Goal: Task Accomplishment & Management: Manage account settings

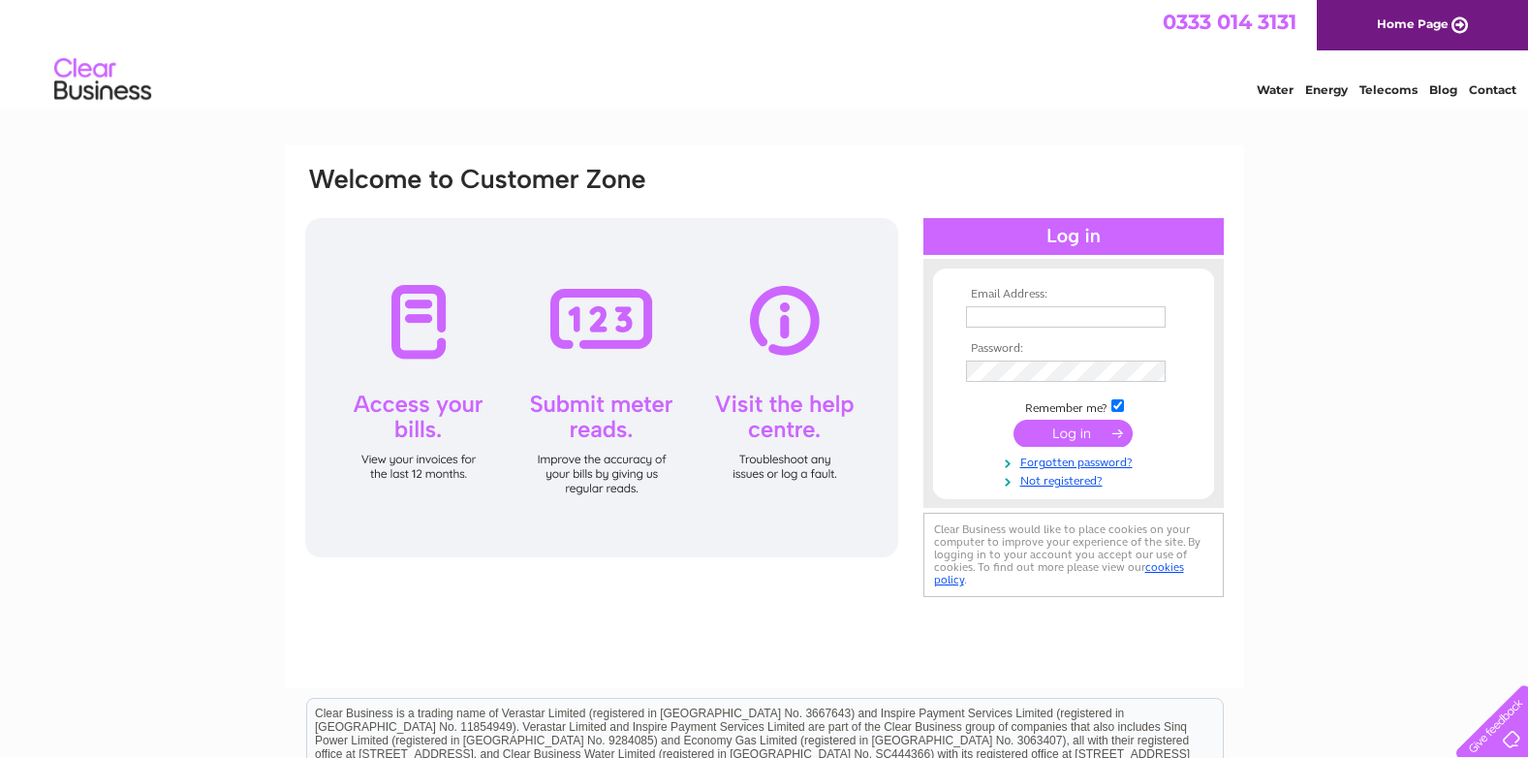
click at [1031, 319] on input "text" at bounding box center [1066, 316] width 200 height 21
type input "[PERSON_NAME][EMAIL_ADDRESS][DOMAIN_NAME]"
click at [1014, 422] on input "submit" at bounding box center [1073, 435] width 119 height 27
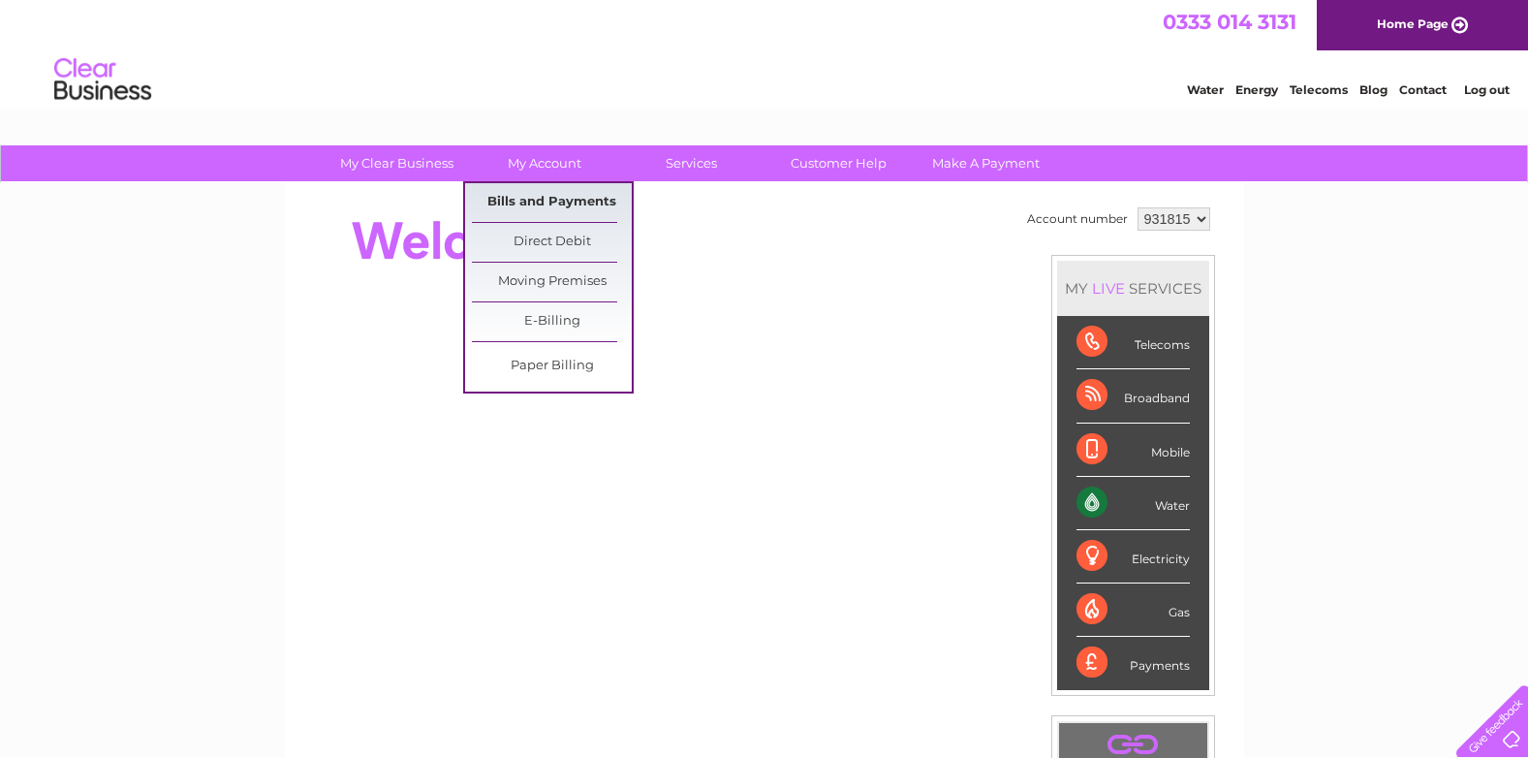
click at [546, 194] on link "Bills and Payments" at bounding box center [552, 202] width 160 height 39
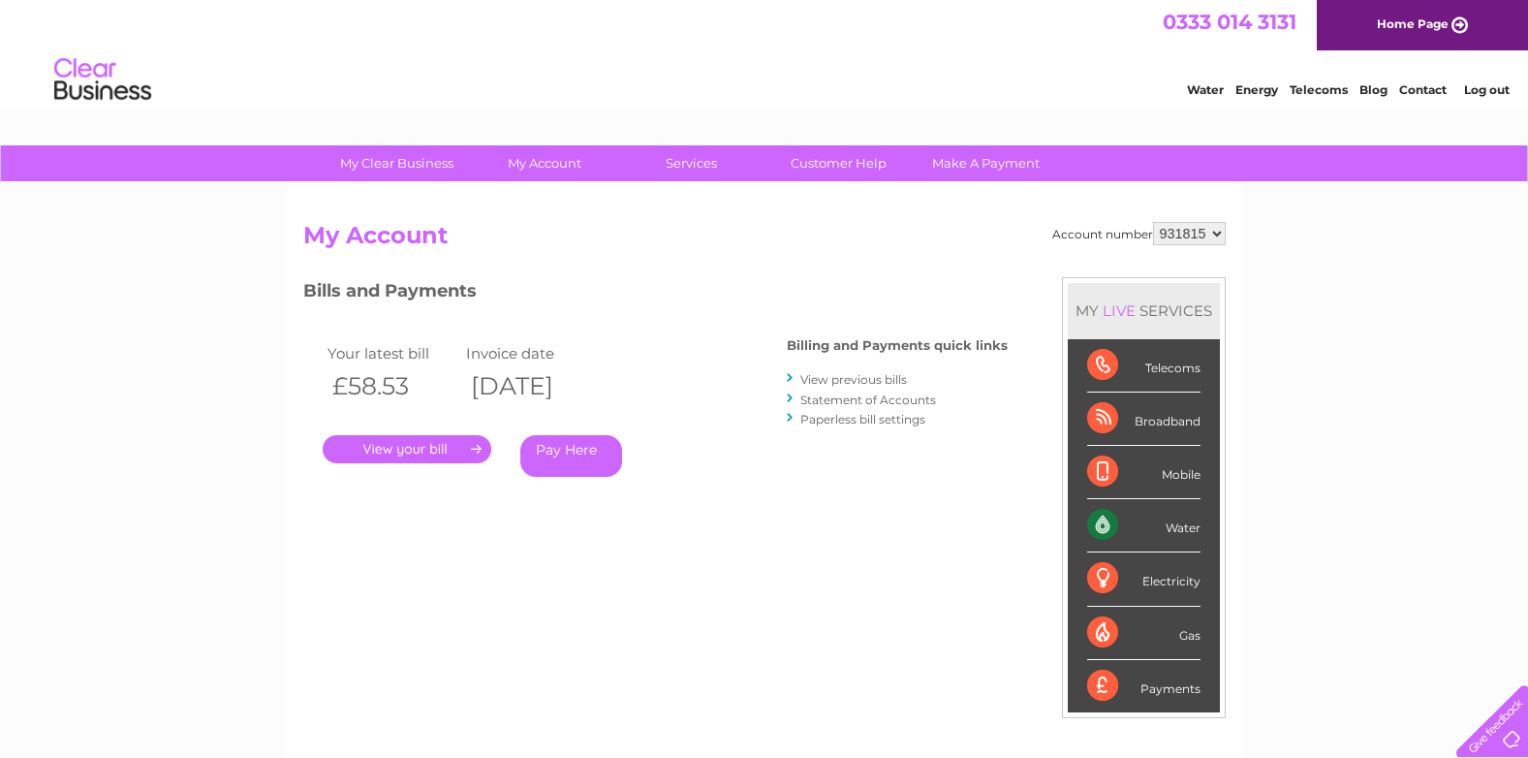
click at [424, 449] on link "." at bounding box center [407, 449] width 169 height 28
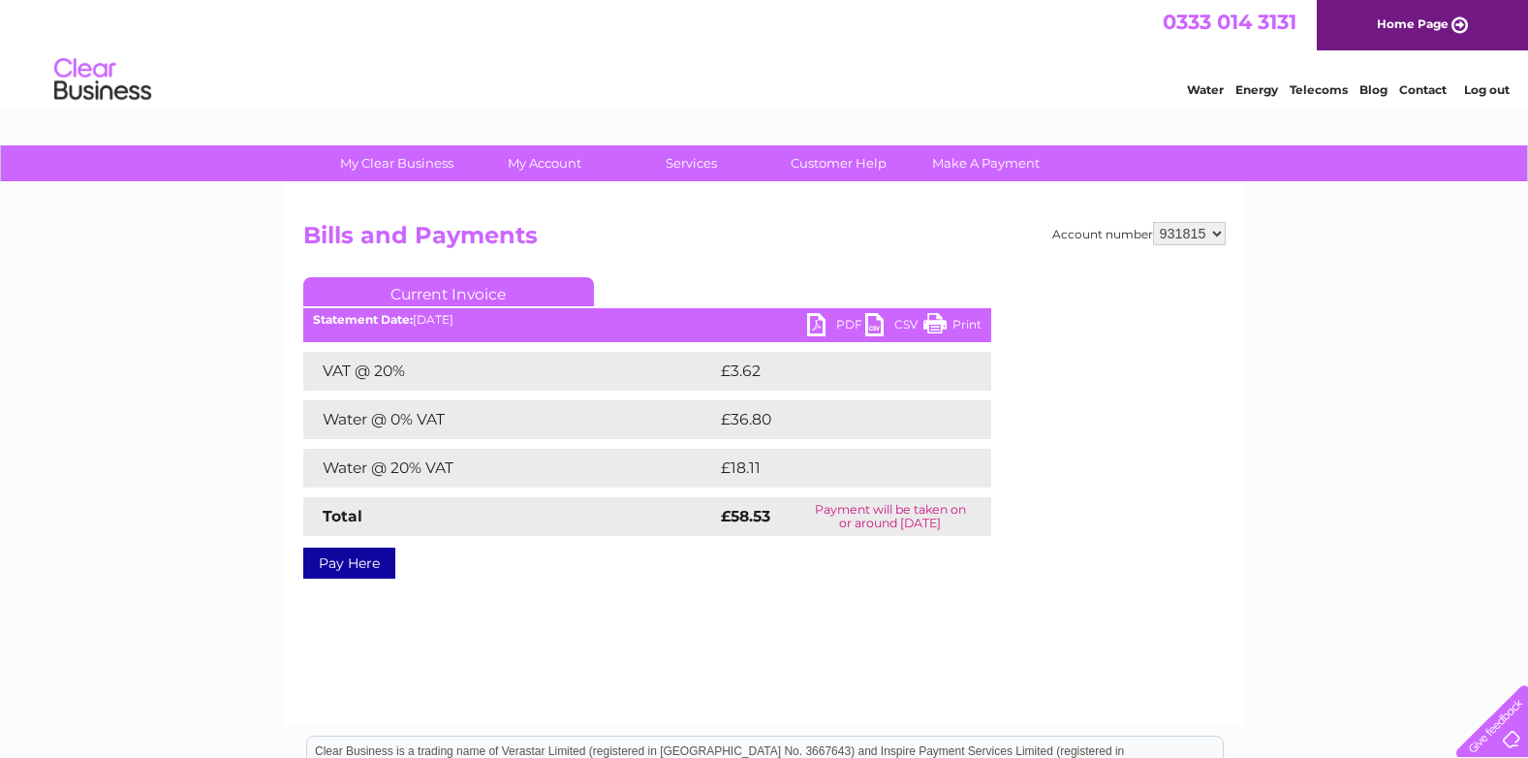
click at [815, 325] on link "PDF" at bounding box center [836, 327] width 58 height 28
click at [1495, 87] on link "Log out" at bounding box center [1487, 89] width 46 height 15
